Goal: Task Accomplishment & Management: Manage account settings

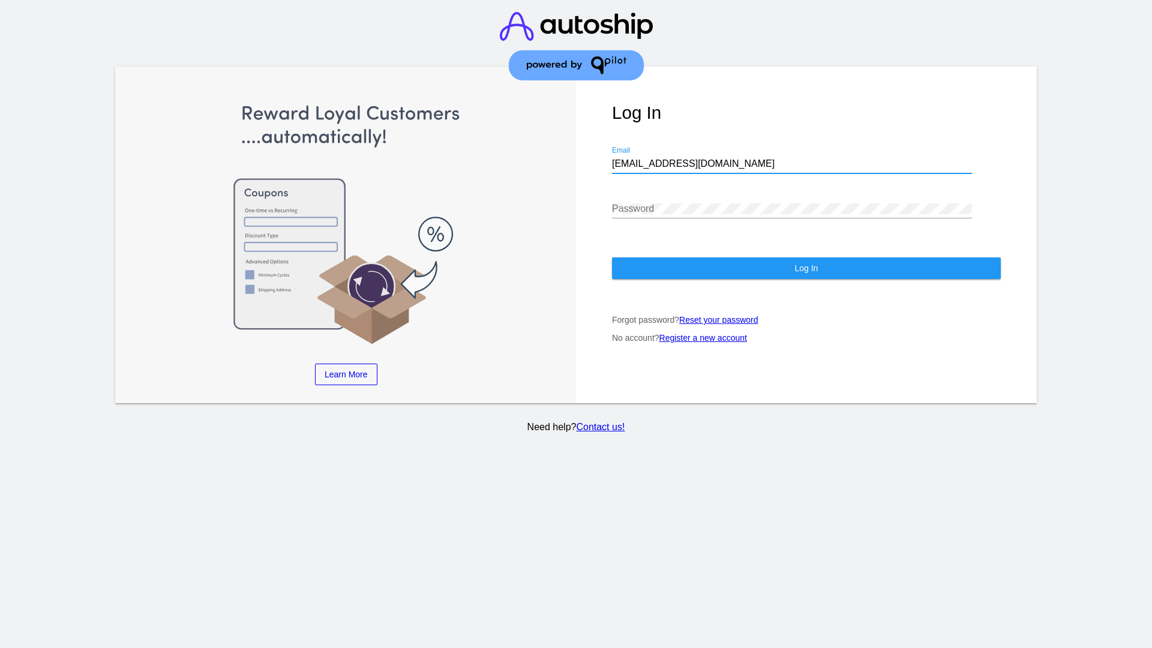
type input "jr@patternsinthecloud.com"
click at [806, 268] on span "Log In" at bounding box center [806, 268] width 23 height 10
